Goal: Use online tool/utility

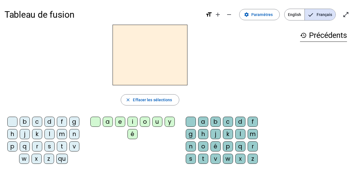
scroll to position [3, 0]
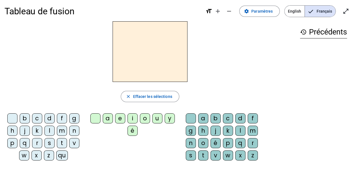
click at [27, 118] on div "b" at bounding box center [25, 119] width 10 height 10
click at [108, 122] on div "a" at bounding box center [108, 119] width 10 height 10
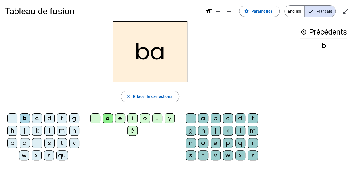
click at [242, 130] on div "l" at bounding box center [240, 131] width 10 height 10
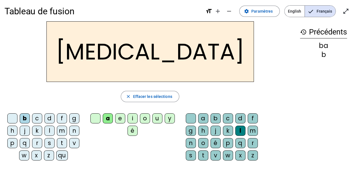
click at [190, 151] on div "s" at bounding box center [190, 156] width 10 height 10
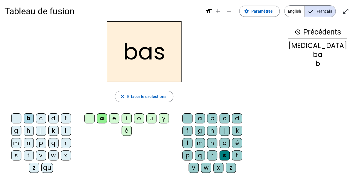
click at [24, 135] on div "h" at bounding box center [29, 131] width 10 height 10
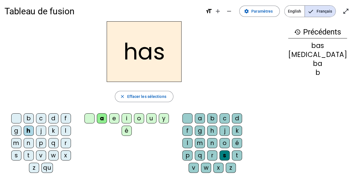
click at [36, 140] on div "p" at bounding box center [41, 143] width 10 height 10
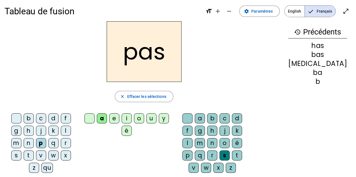
click at [34, 151] on div "t" at bounding box center [29, 156] width 10 height 10
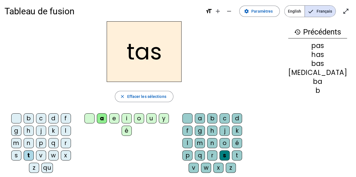
click at [191, 116] on div at bounding box center [187, 119] width 10 height 10
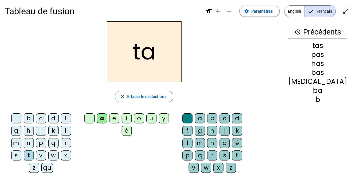
click at [219, 151] on div "s" at bounding box center [224, 156] width 10 height 10
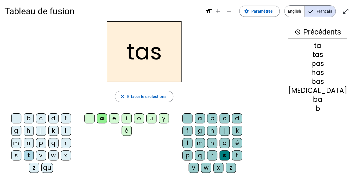
click at [191, 114] on div at bounding box center [187, 119] width 10 height 10
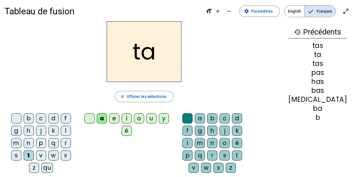
click at [219, 151] on div "s" at bounding box center [224, 156] width 10 height 10
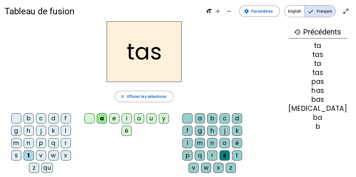
click at [191, 116] on div at bounding box center [187, 119] width 10 height 10
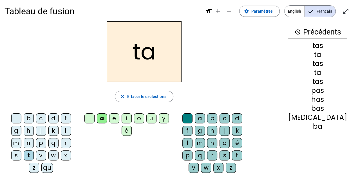
click at [219, 152] on div "s" at bounding box center [224, 156] width 10 height 10
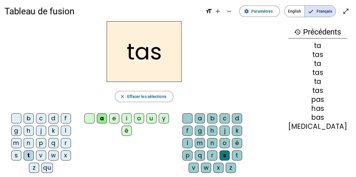
click at [191, 115] on div at bounding box center [187, 119] width 10 height 10
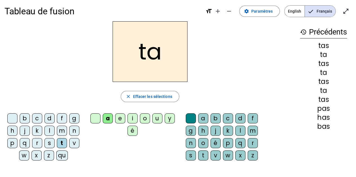
click at [190, 153] on div "s" at bounding box center [190, 156] width 10 height 10
